Goal: Register for event/course

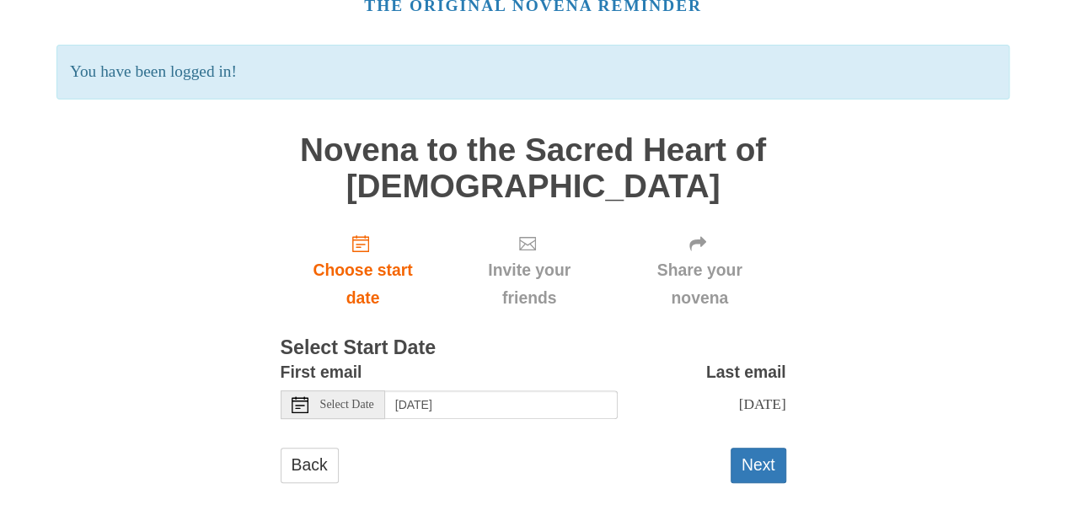
scroll to position [103, 0]
click at [753, 456] on button "Next" at bounding box center [759, 465] width 56 height 35
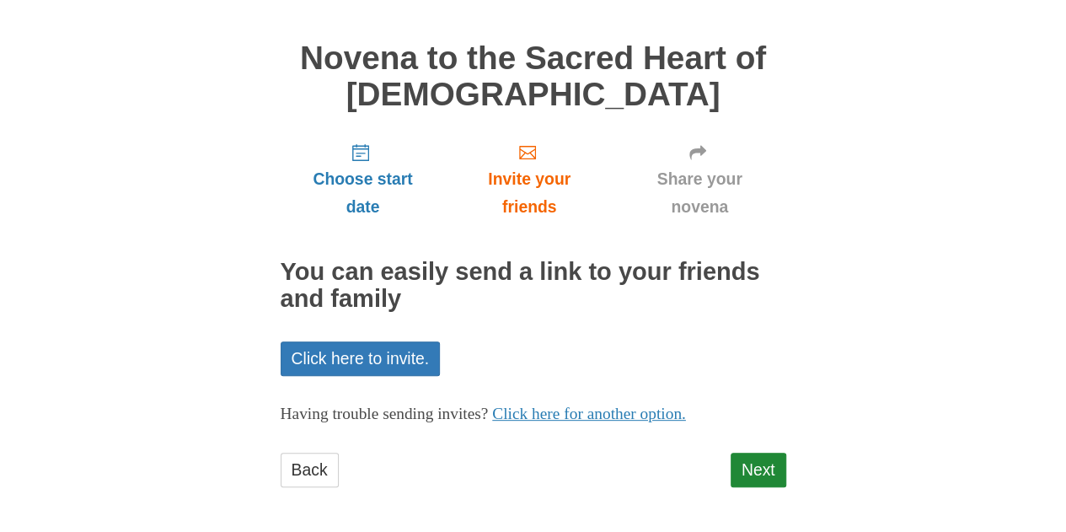
scroll to position [103, 0]
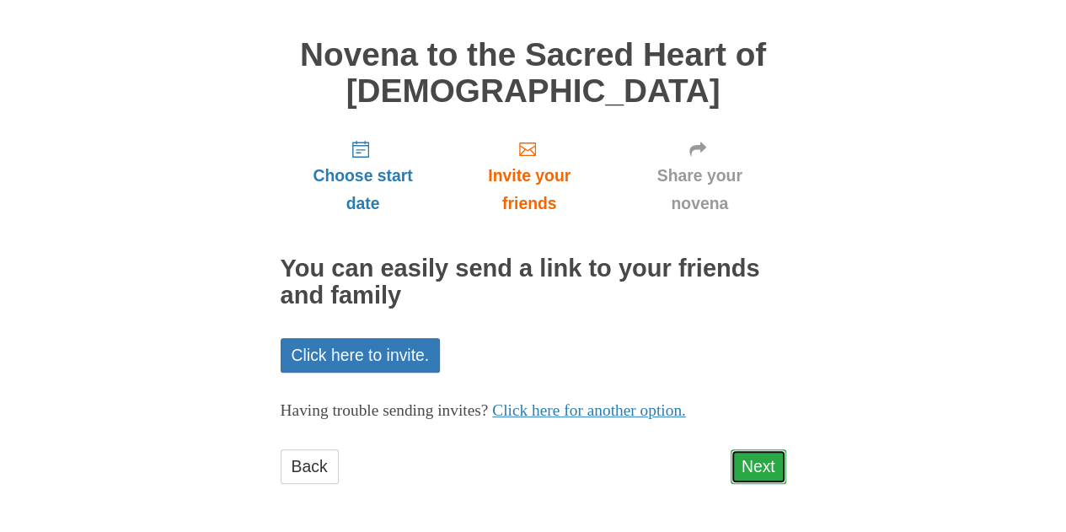
click at [744, 469] on link "Next" at bounding box center [759, 466] width 56 height 35
